Goal: Task Accomplishment & Management: Use online tool/utility

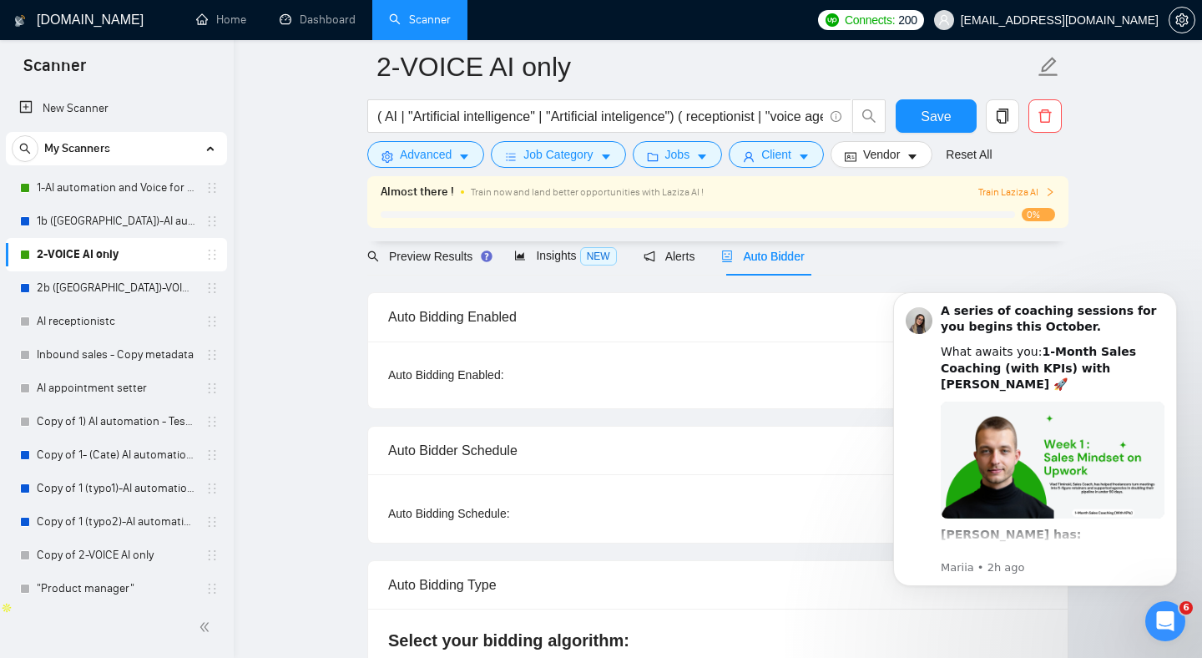
scroll to position [3, 0]
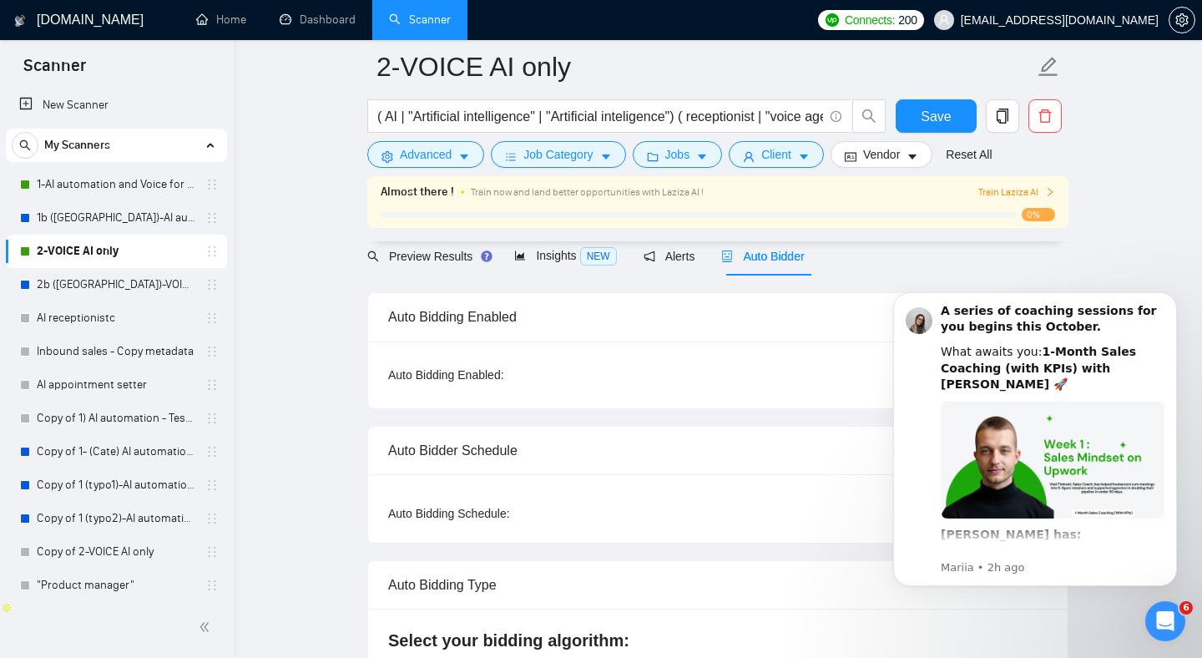
drag, startPoint x: 312, startPoint y: 132, endPoint x: 301, endPoint y: 132, distance: 10.9
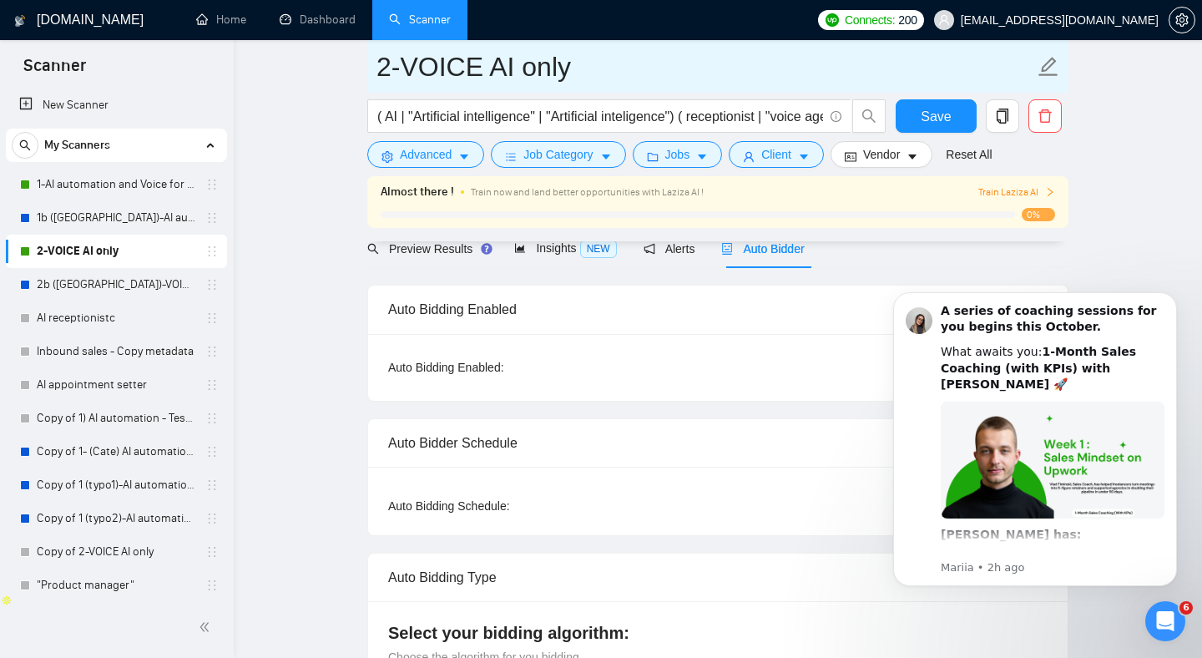
scroll to position [83, 0]
click at [648, 80] on input "2-VOICE AI only" at bounding box center [705, 67] width 658 height 42
drag, startPoint x: 648, startPoint y: 75, endPoint x: 567, endPoint y: 445, distance: 378.5
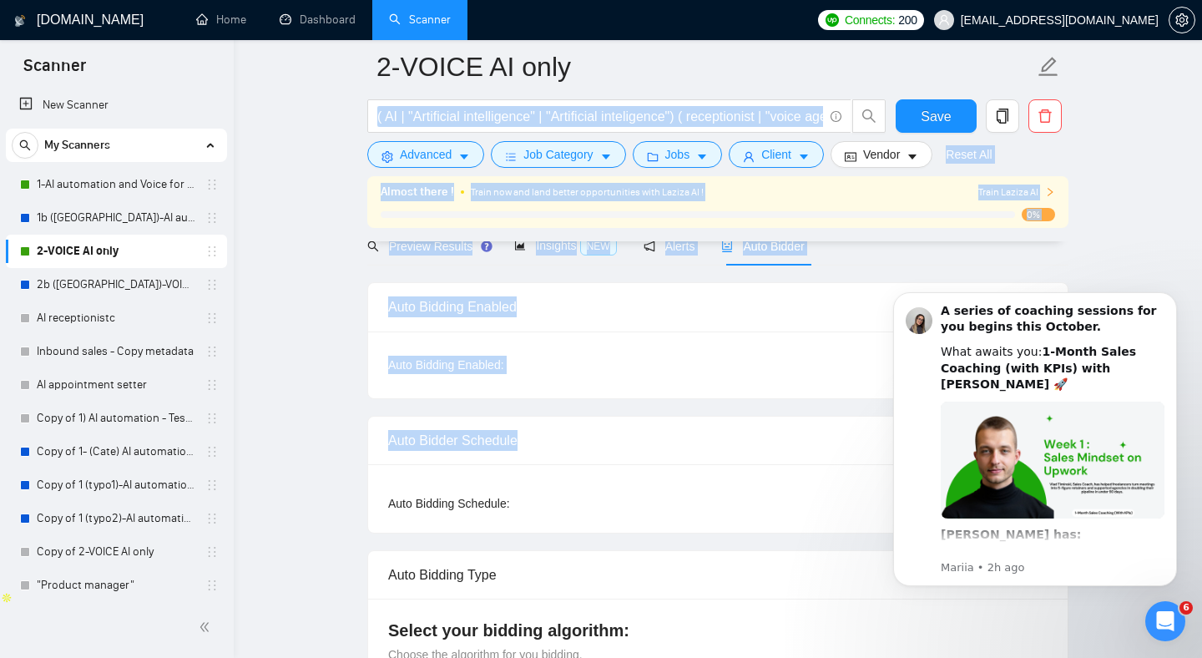
drag, startPoint x: 666, startPoint y: 449, endPoint x: 376, endPoint y: 175, distance: 399.1
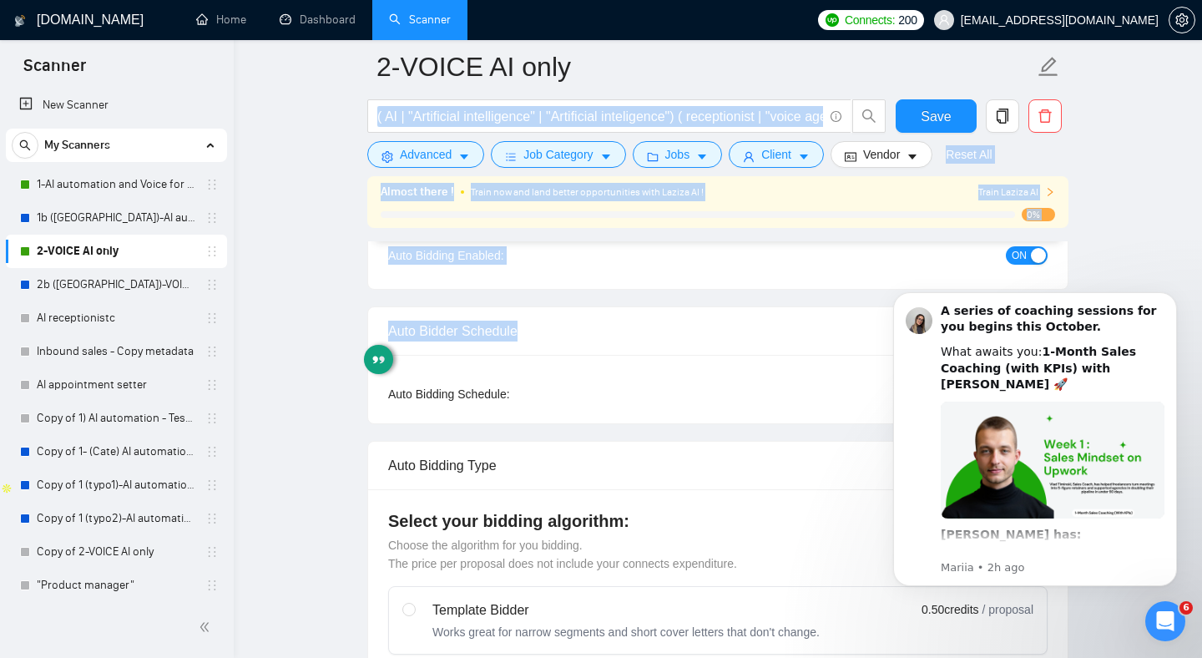
scroll to position [210, 0]
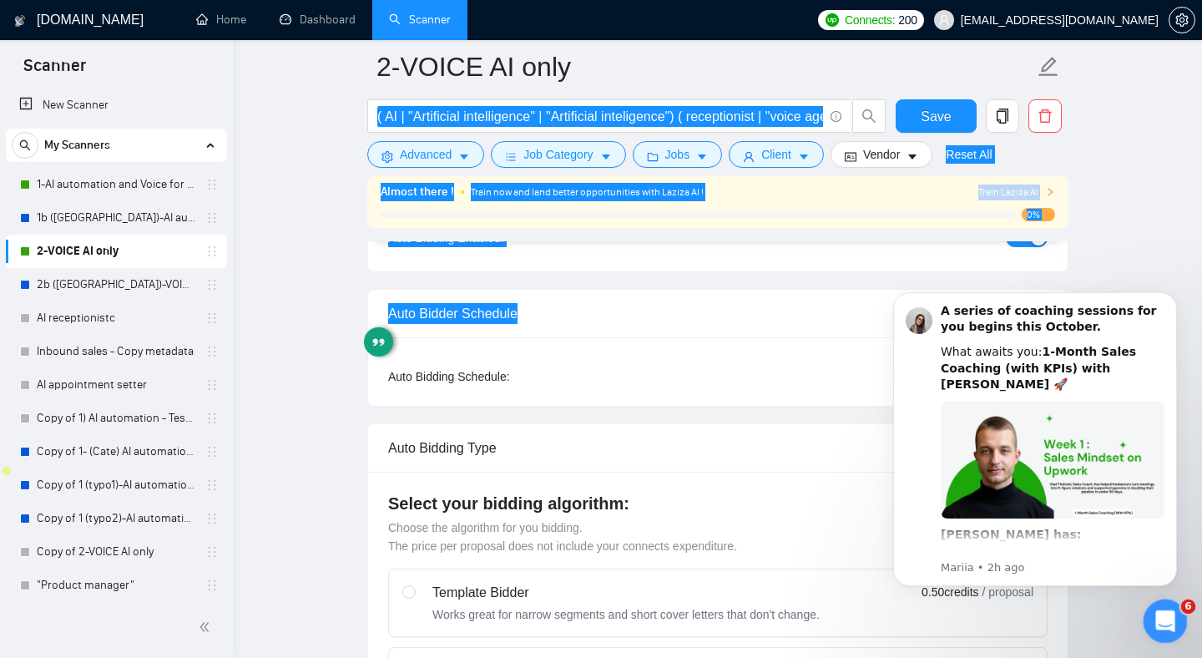
click at [1149, 624] on div "Open Intercom Messenger" at bounding box center [1162, 618] width 55 height 55
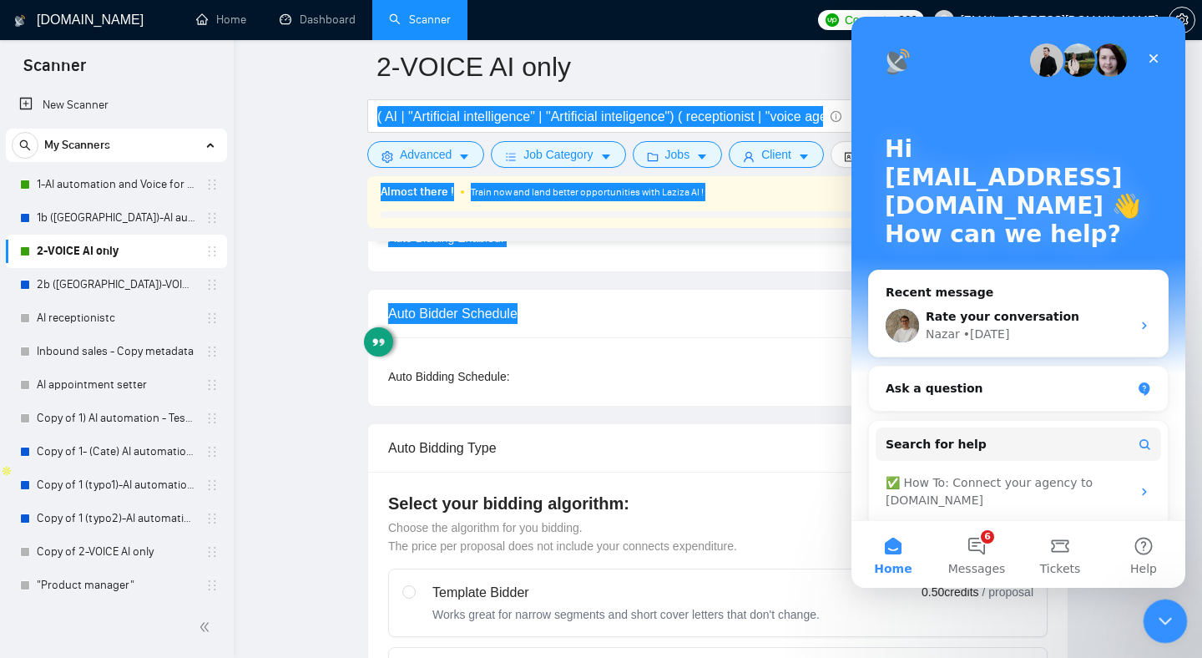
drag, startPoint x: 1163, startPoint y: 624, endPoint x: 1143, endPoint y: 614, distance: 22.4
click at [1163, 624] on icon "Close Intercom Messenger" at bounding box center [1163, 618] width 20 height 20
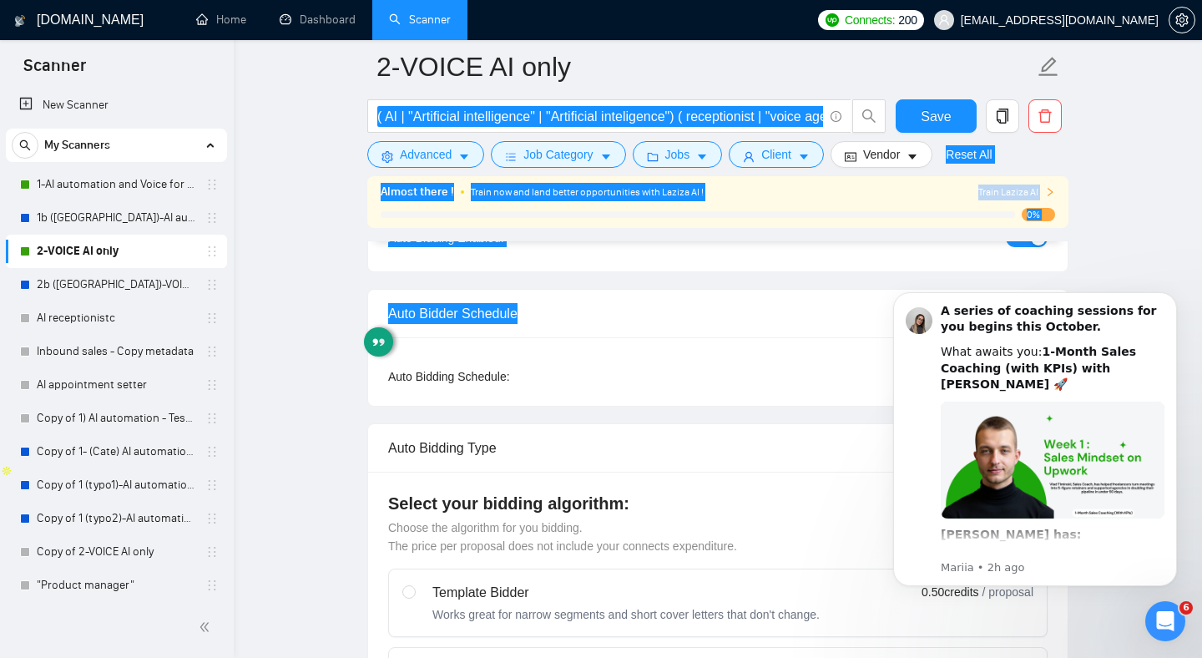
scroll to position [0, 0]
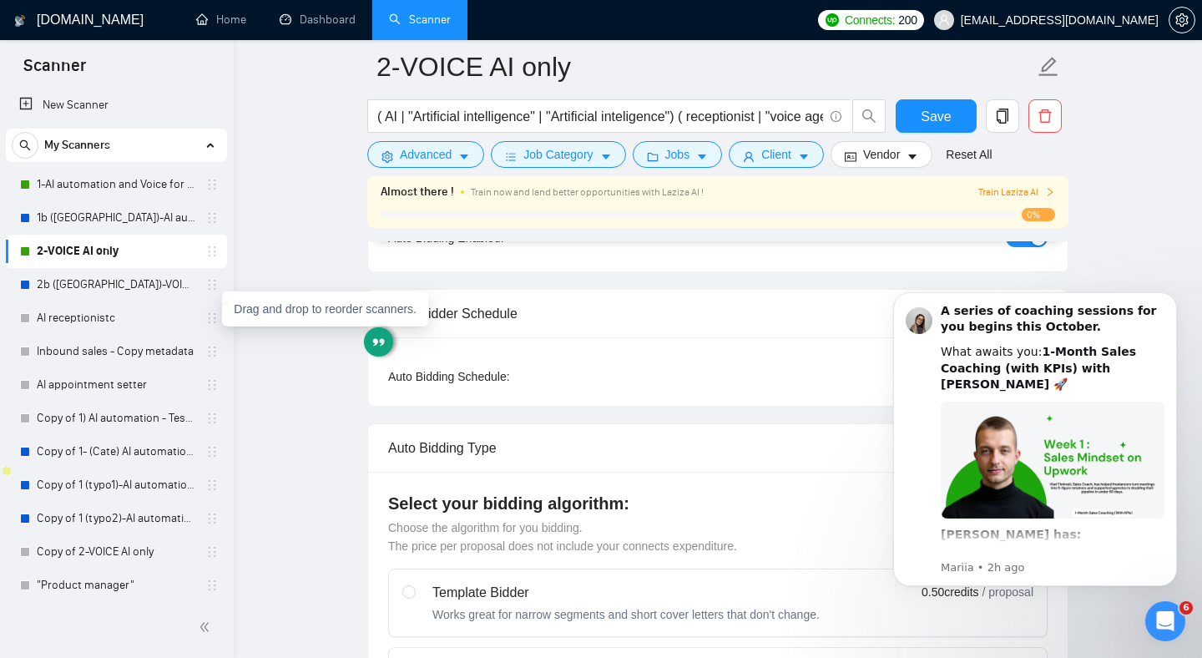
click at [300, 312] on div "Drag and drop to reorder scanners." at bounding box center [325, 308] width 206 height 35
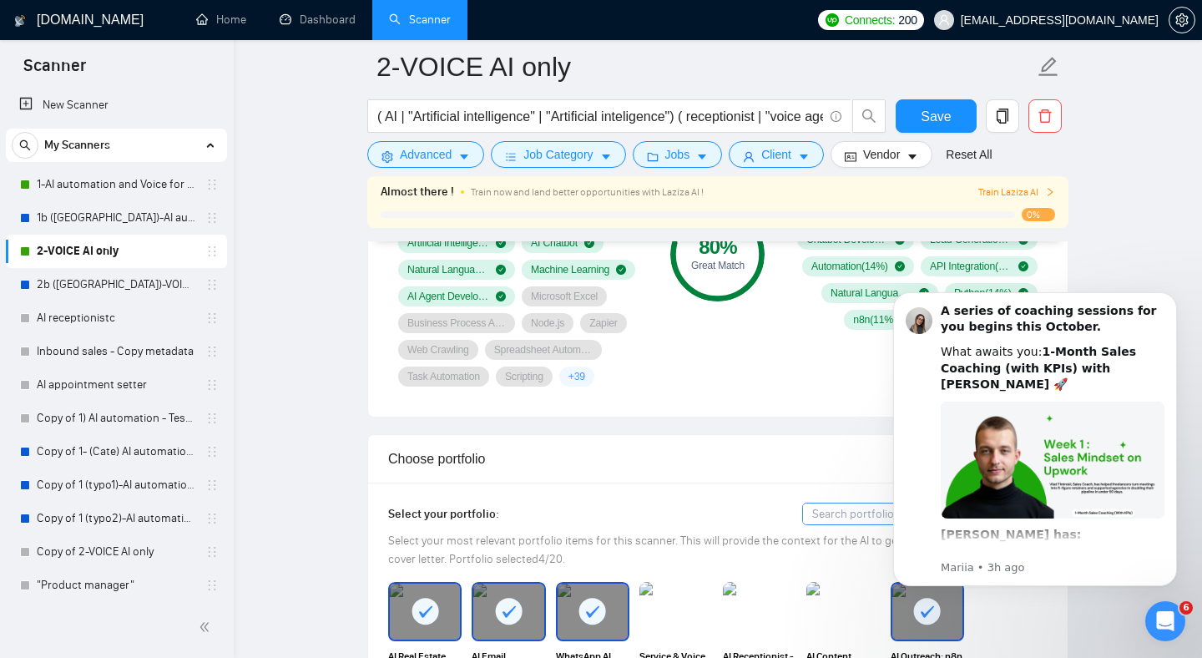
scroll to position [1961, 0]
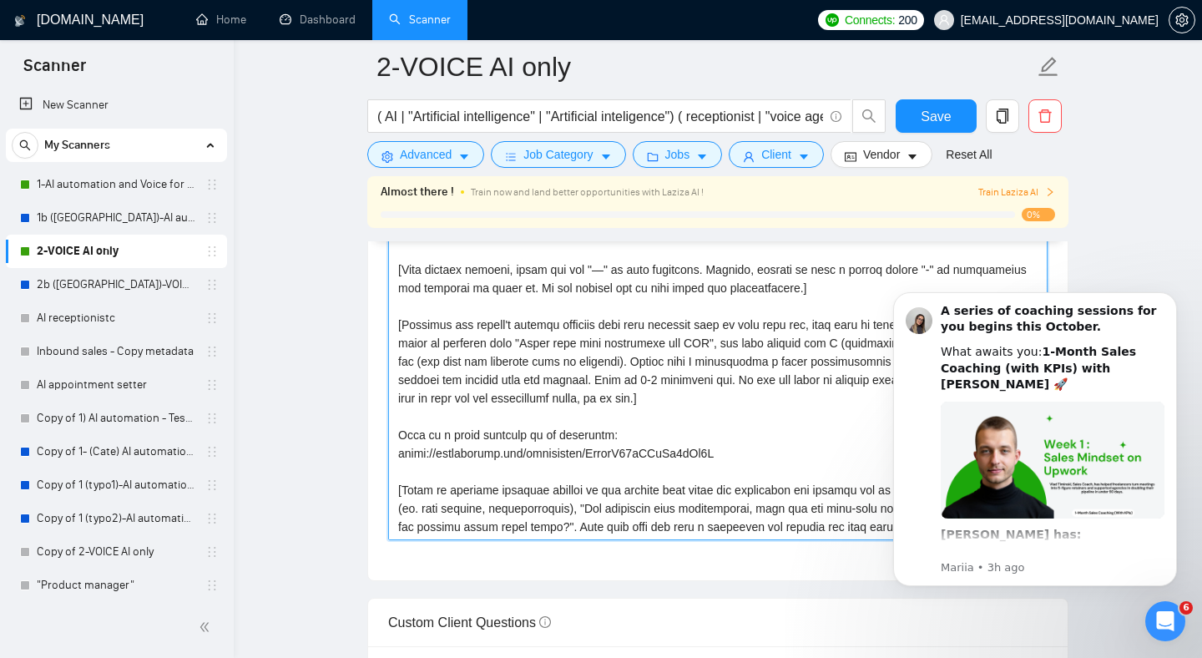
click at [558, 414] on textarea "Cover letter template:" at bounding box center [717, 352] width 659 height 376
